Goal: Task Accomplishment & Management: Manage account settings

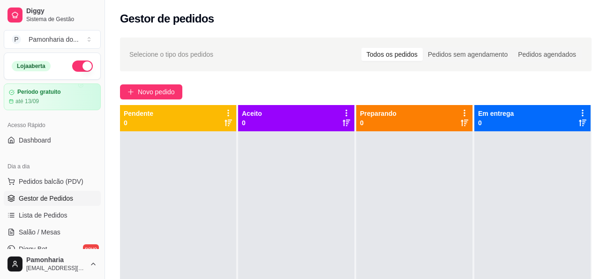
scroll to position [30, 0]
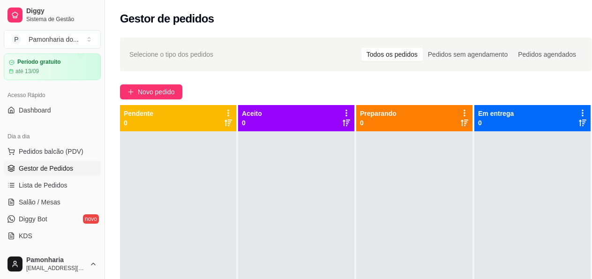
drag, startPoint x: 102, startPoint y: 226, endPoint x: 53, endPoint y: 187, distance: 62.3
click at [102, 226] on button "Toggle Sidebar" at bounding box center [105, 139] width 8 height 279
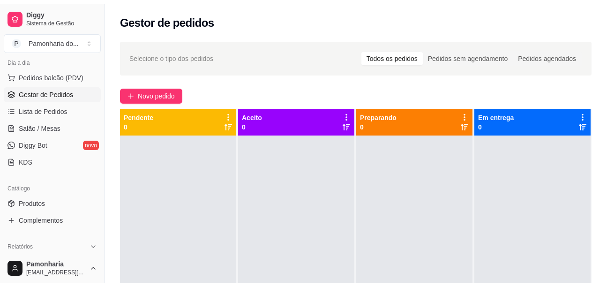
scroll to position [113, 0]
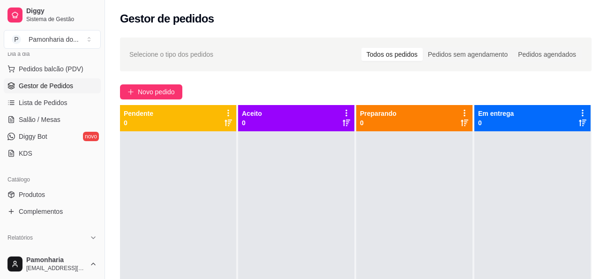
click at [60, 198] on link "Produtos" at bounding box center [52, 194] width 97 height 15
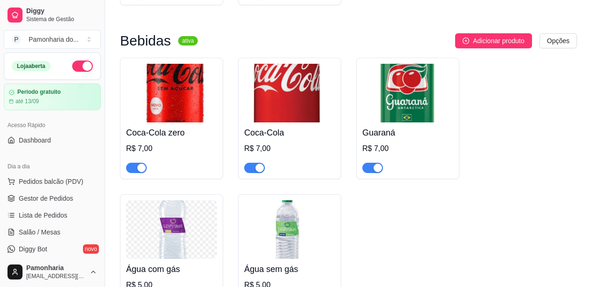
click at [47, 194] on span "Gestor de Pedidos" at bounding box center [46, 198] width 54 height 9
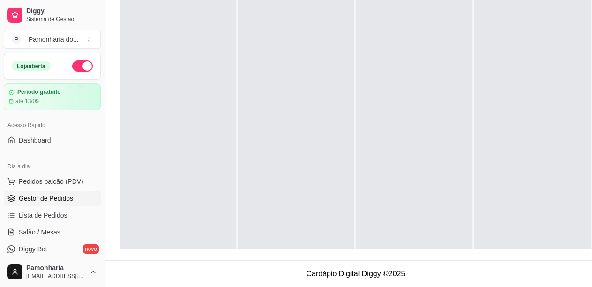
click at [47, 195] on span "Gestor de Pedidos" at bounding box center [46, 198] width 54 height 9
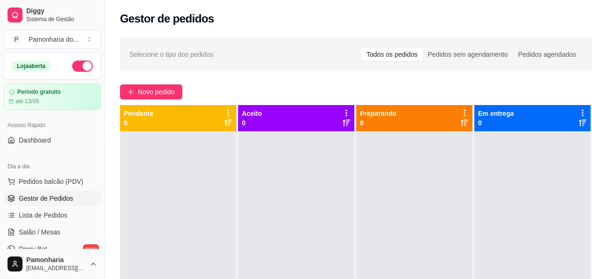
click at [66, 216] on link "Lista de Pedidos" at bounding box center [52, 215] width 97 height 15
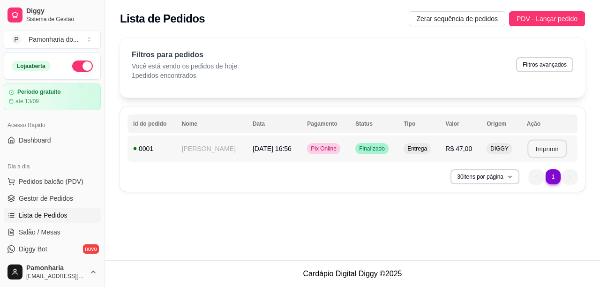
click at [547, 150] on button "Imprimir" at bounding box center [546, 149] width 39 height 18
click at [67, 198] on span "Gestor de Pedidos" at bounding box center [46, 198] width 54 height 9
